Goal: Transaction & Acquisition: Purchase product/service

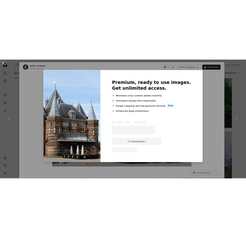
scroll to position [3096, 0]
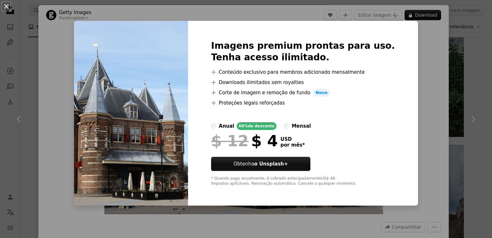
click at [413, 43] on div "An X shape Imagens premium prontas para uso. Tenha acesso ilimitado. A plus sig…" at bounding box center [246, 119] width 492 height 238
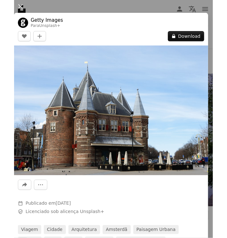
scroll to position [25966, 0]
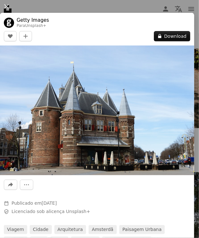
click at [53, 135] on img at bounding box center [97, 110] width 194 height 130
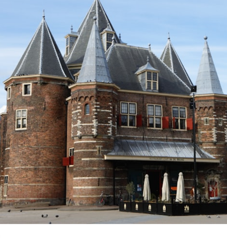
scroll to position [0, 0]
